Goal: Entertainment & Leisure: Consume media (video, audio)

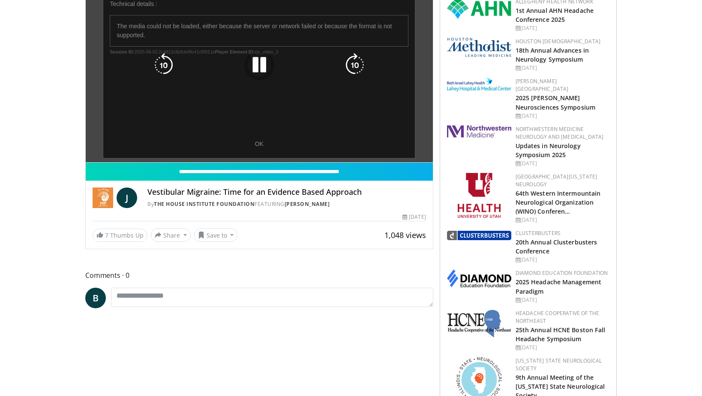
scroll to position [214, 0]
